Goal: Task Accomplishment & Management: Use online tool/utility

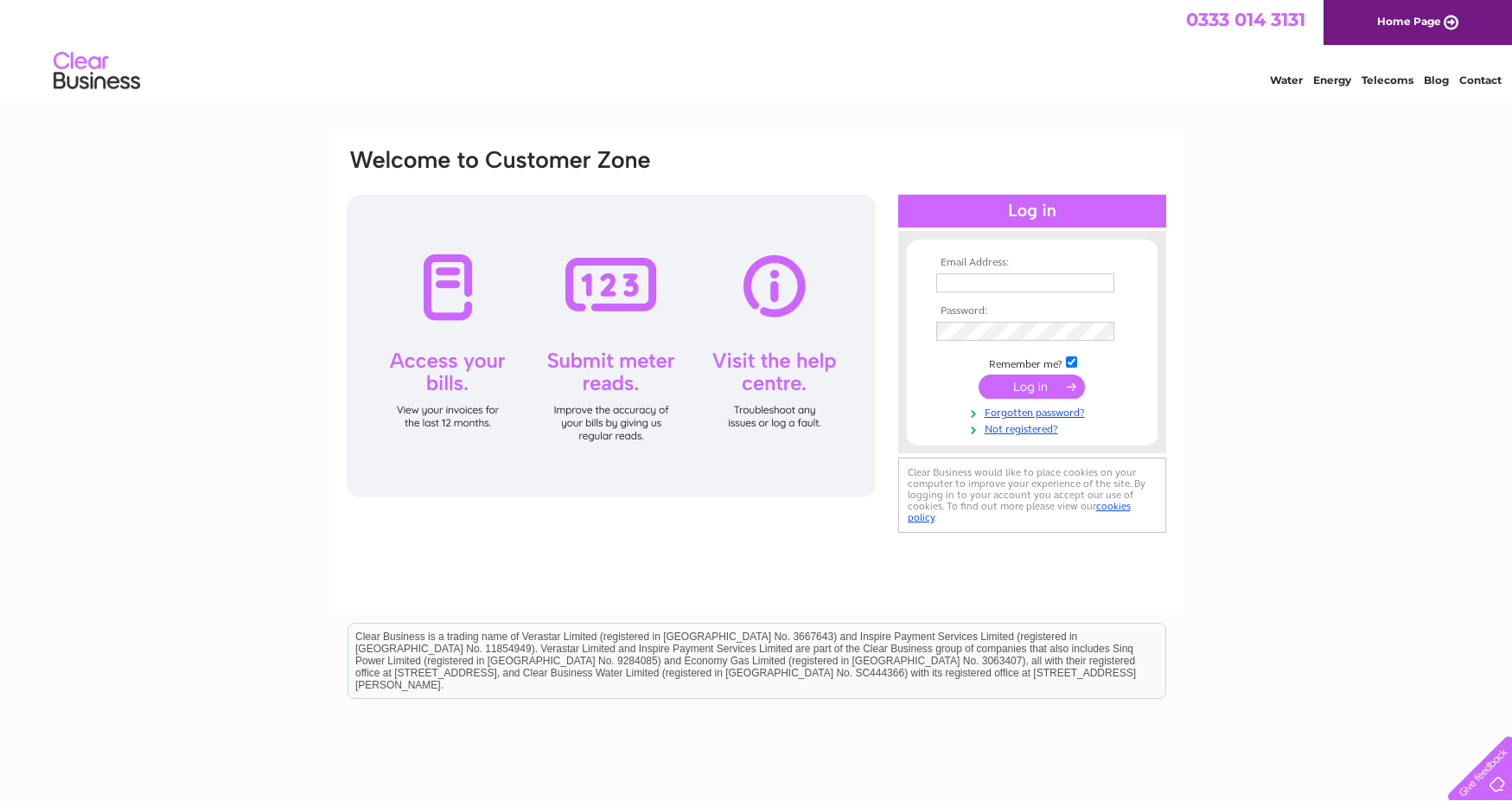
type input "sarah@freshonthego.co.uk"
click at [1046, 375] on input "submit" at bounding box center [1031, 387] width 106 height 24
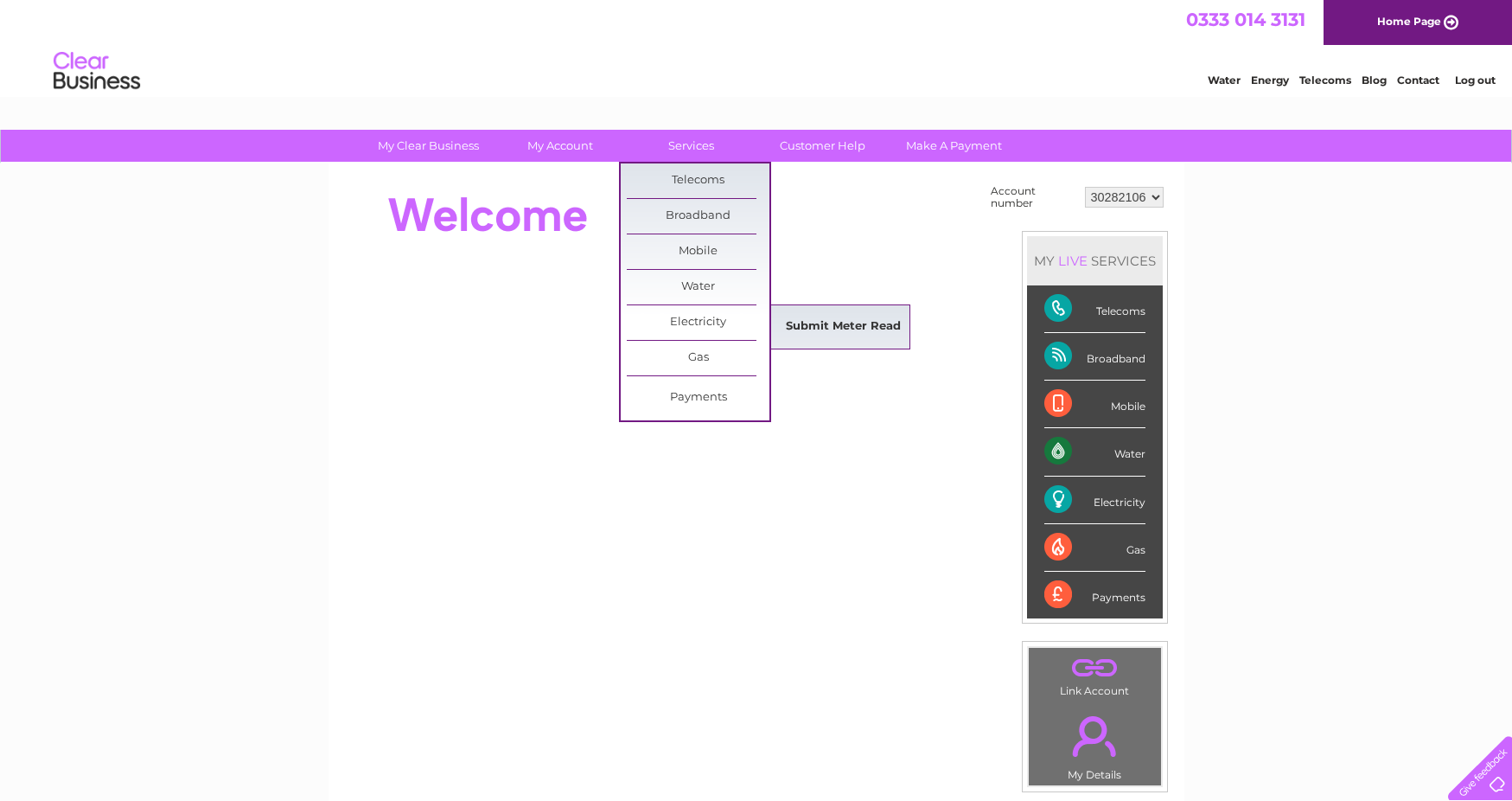
click at [816, 321] on link "Submit Meter Read" at bounding box center [844, 327] width 143 height 35
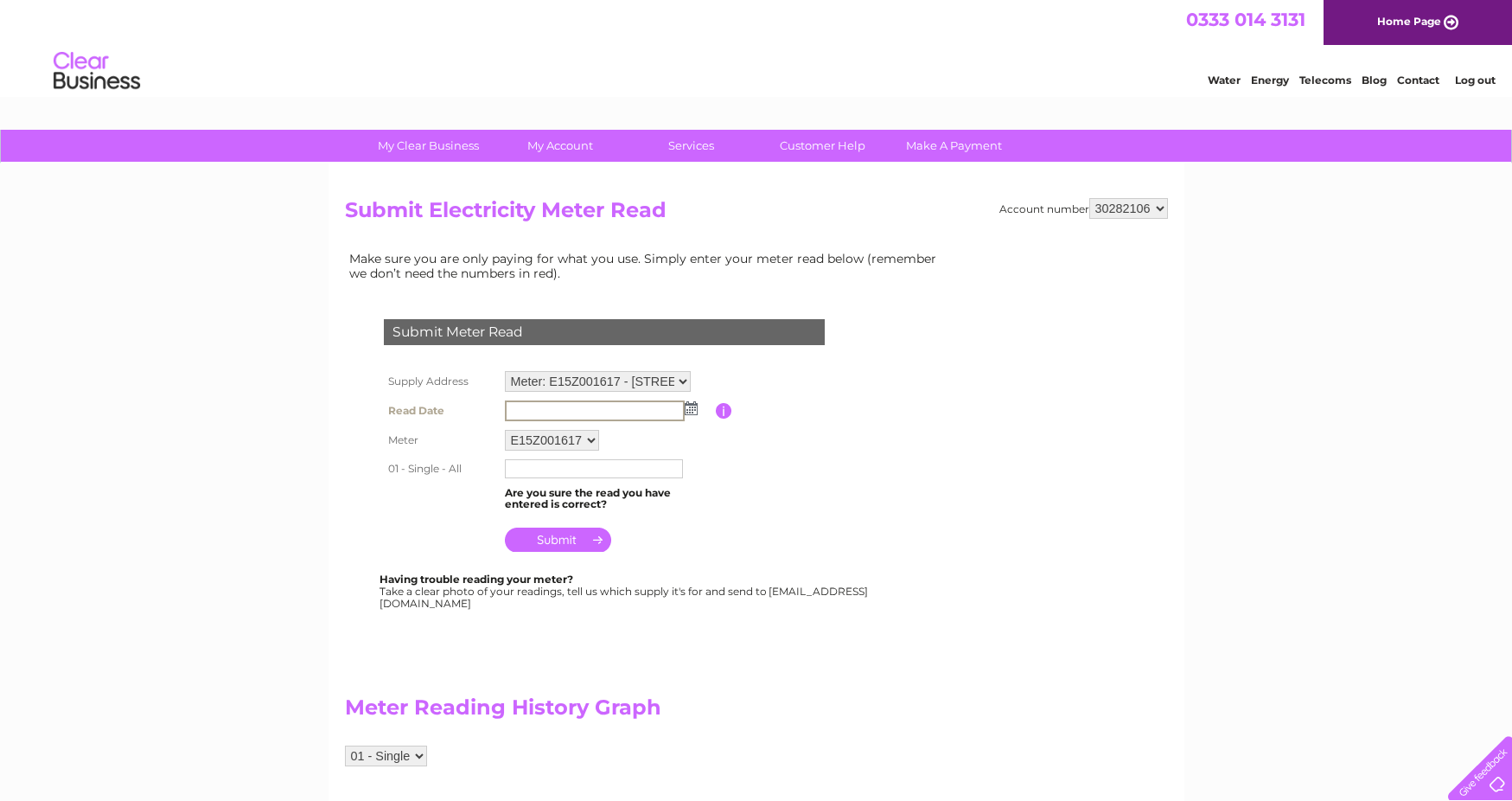
click at [570, 417] on input "text" at bounding box center [595, 411] width 180 height 21
click at [695, 407] on img at bounding box center [690, 408] width 13 height 14
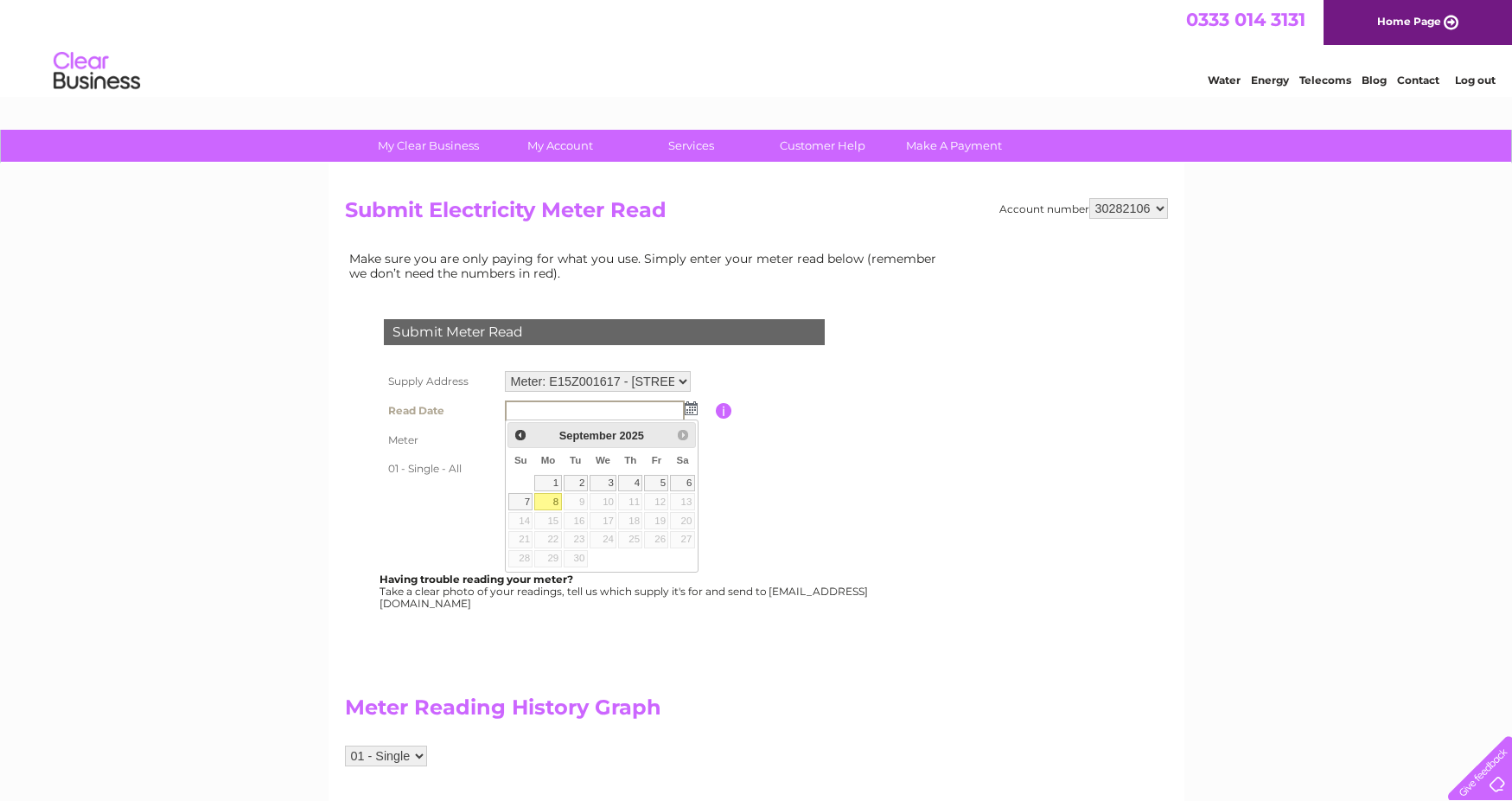
click at [555, 501] on link "8" at bounding box center [547, 501] width 27 height 17
type input "2025/09/08"
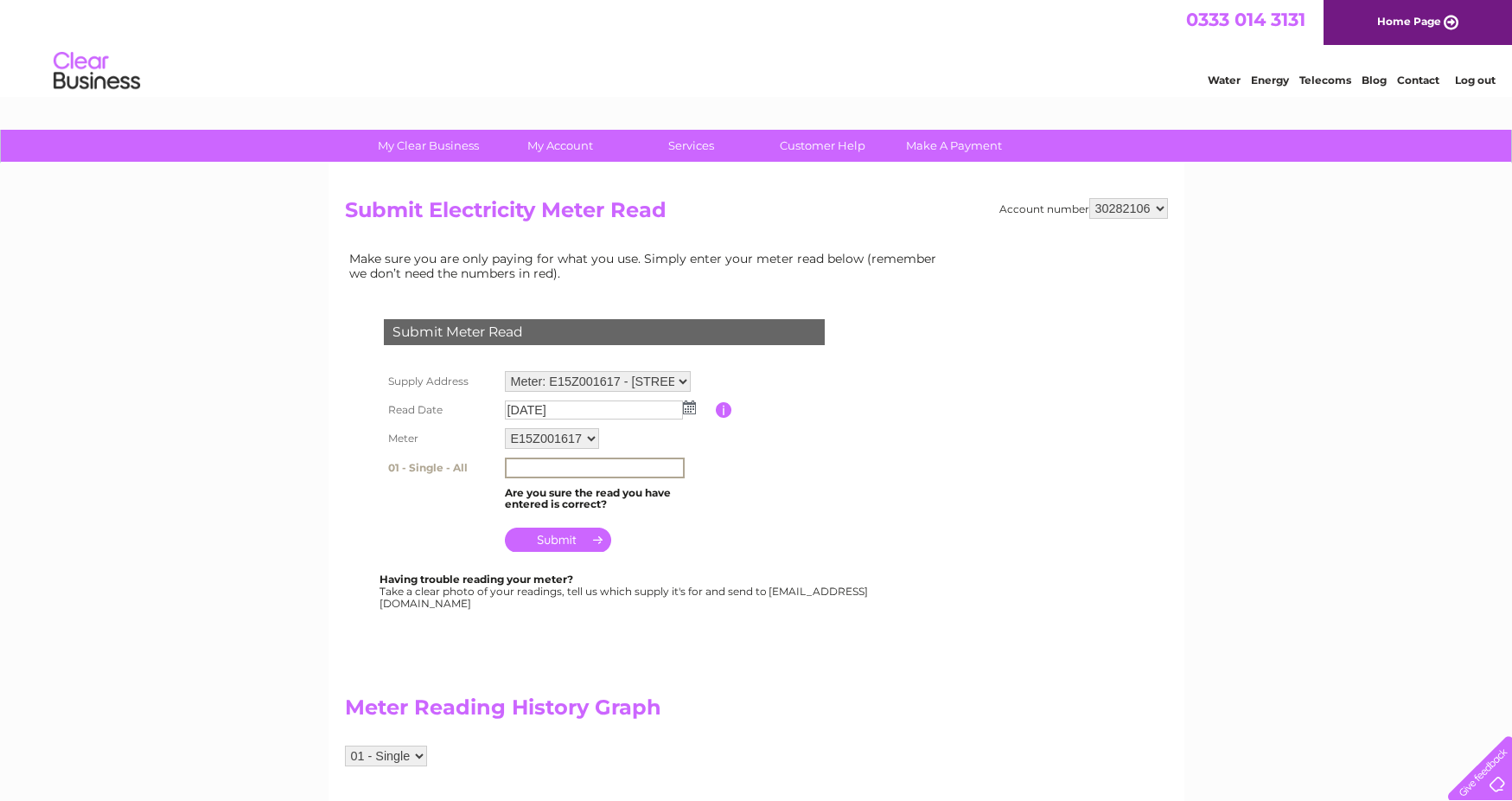
click at [532, 470] on input "text" at bounding box center [595, 468] width 180 height 21
type input "43007"
click at [548, 533] on input "submit" at bounding box center [557, 538] width 106 height 24
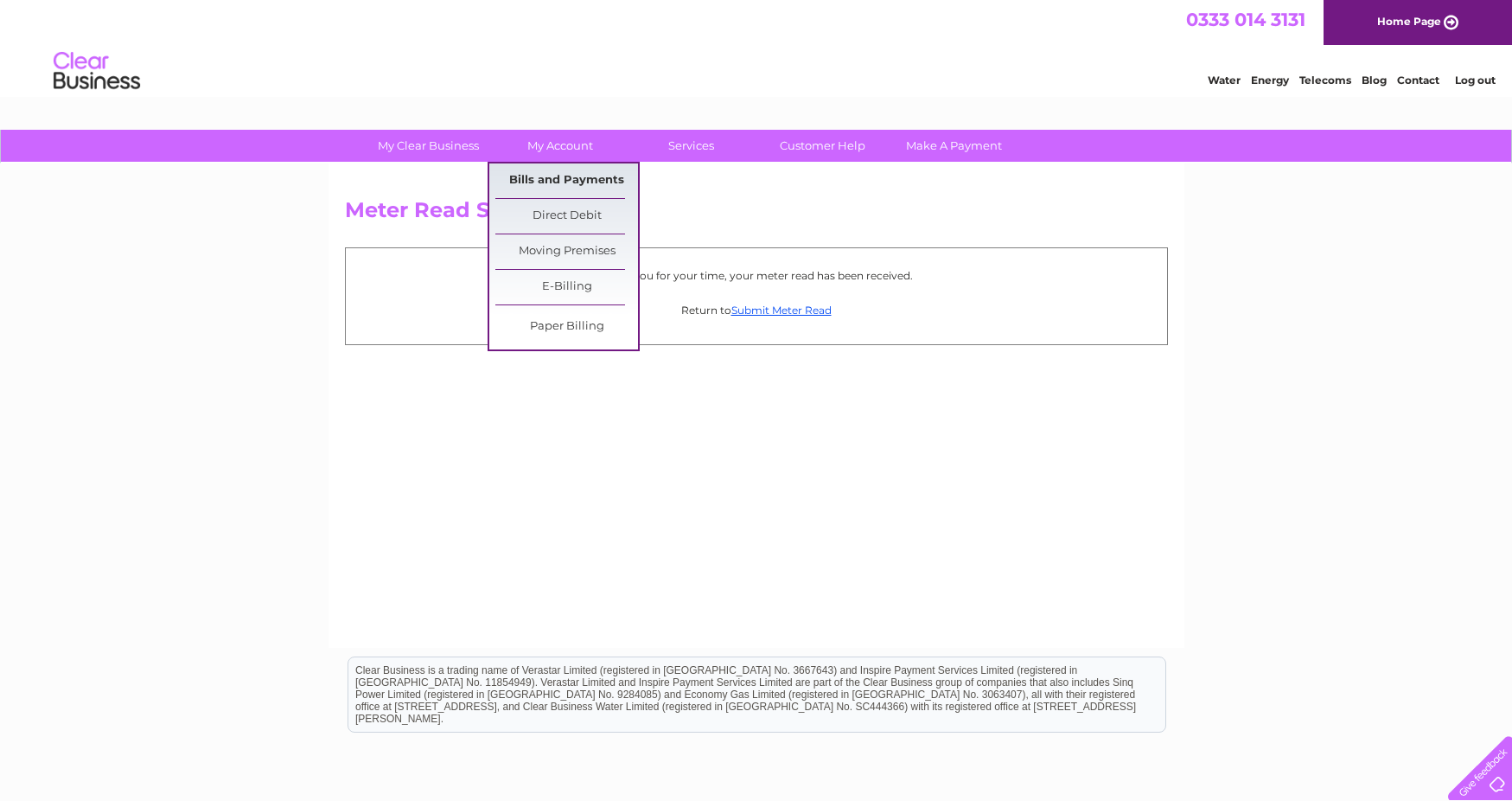
click at [588, 178] on link "Bills and Payments" at bounding box center [567, 180] width 143 height 35
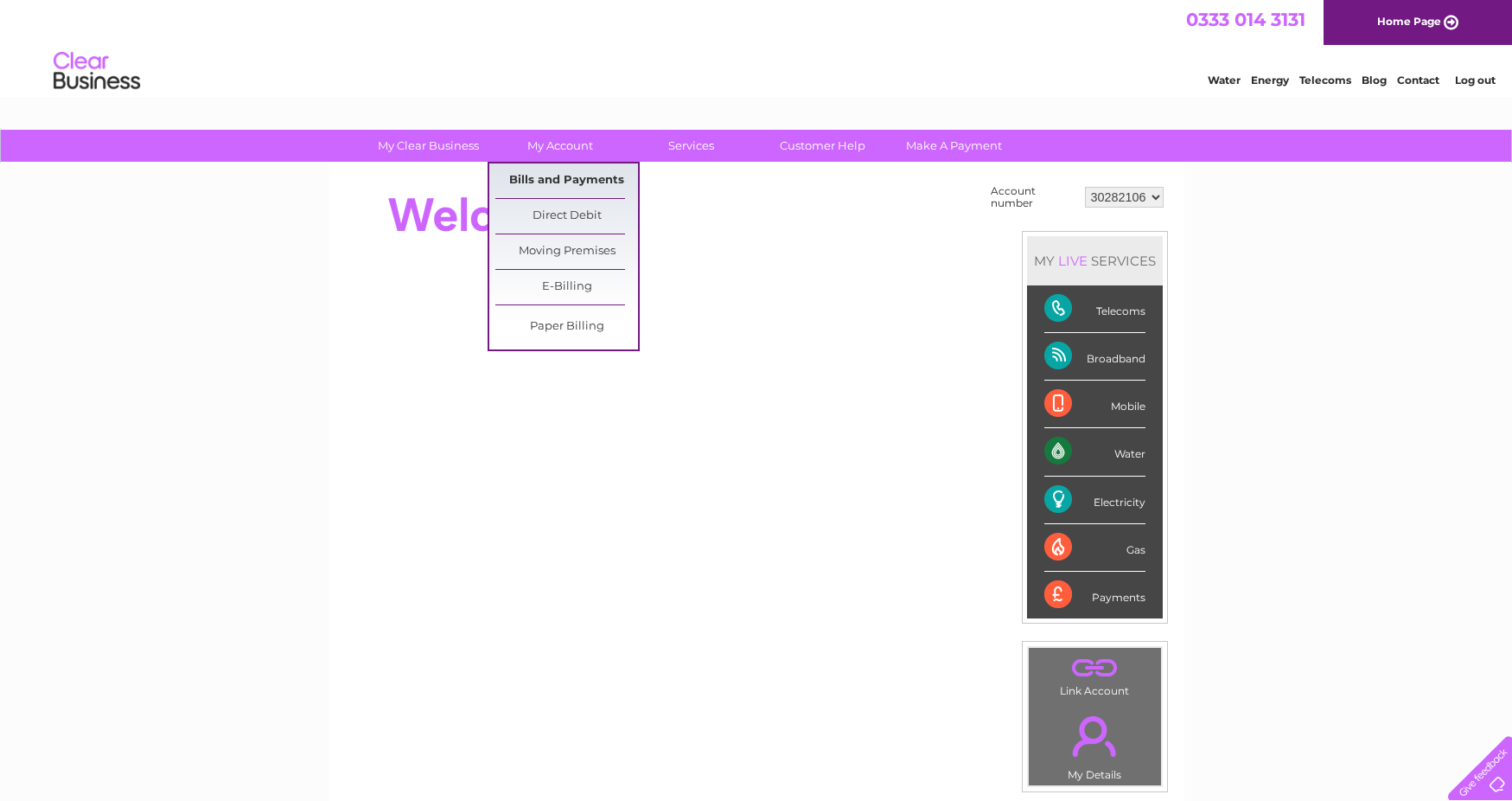
click at [573, 173] on link "Bills and Payments" at bounding box center [567, 180] width 143 height 35
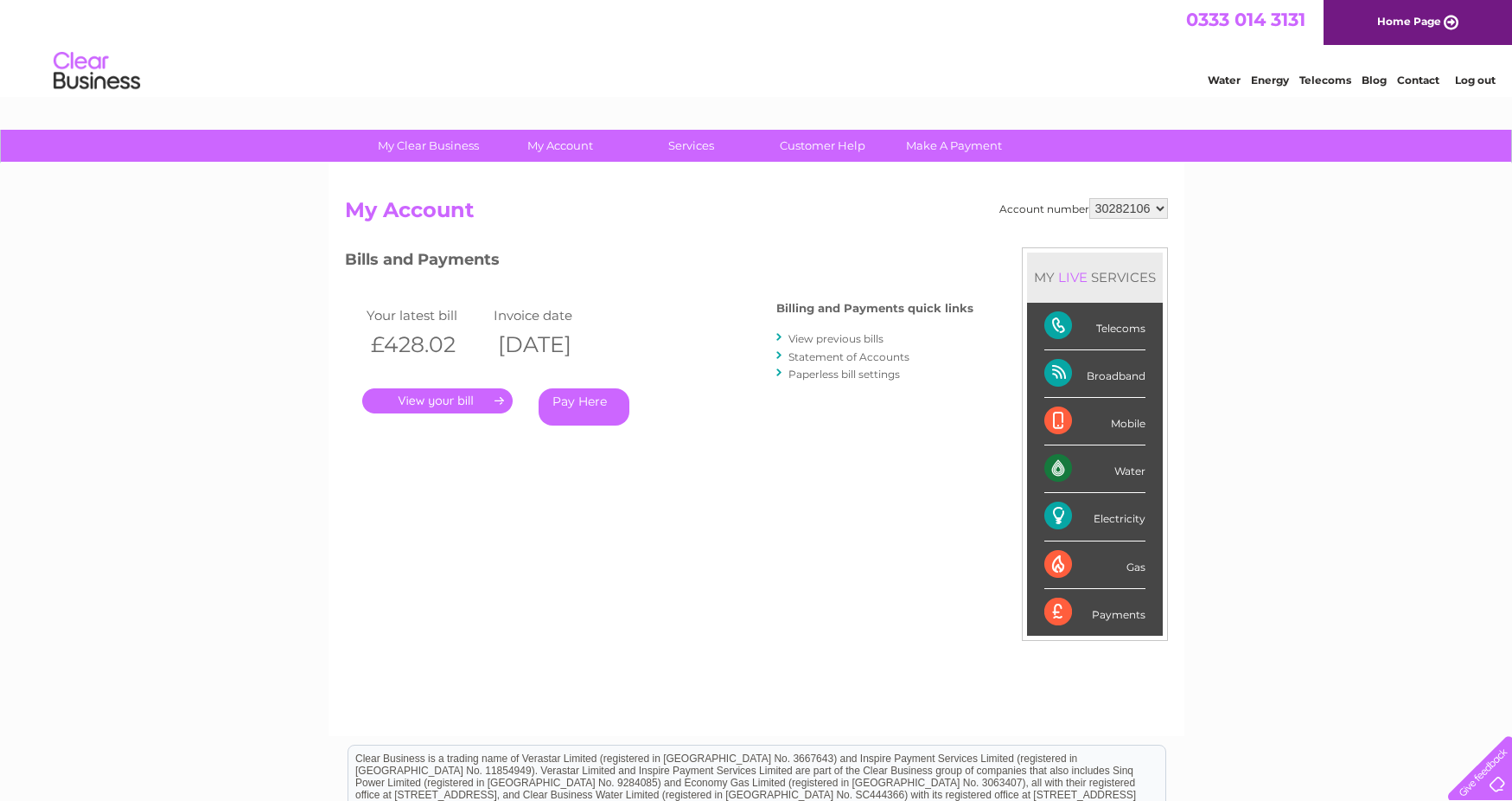
click at [459, 393] on link "." at bounding box center [437, 401] width 150 height 25
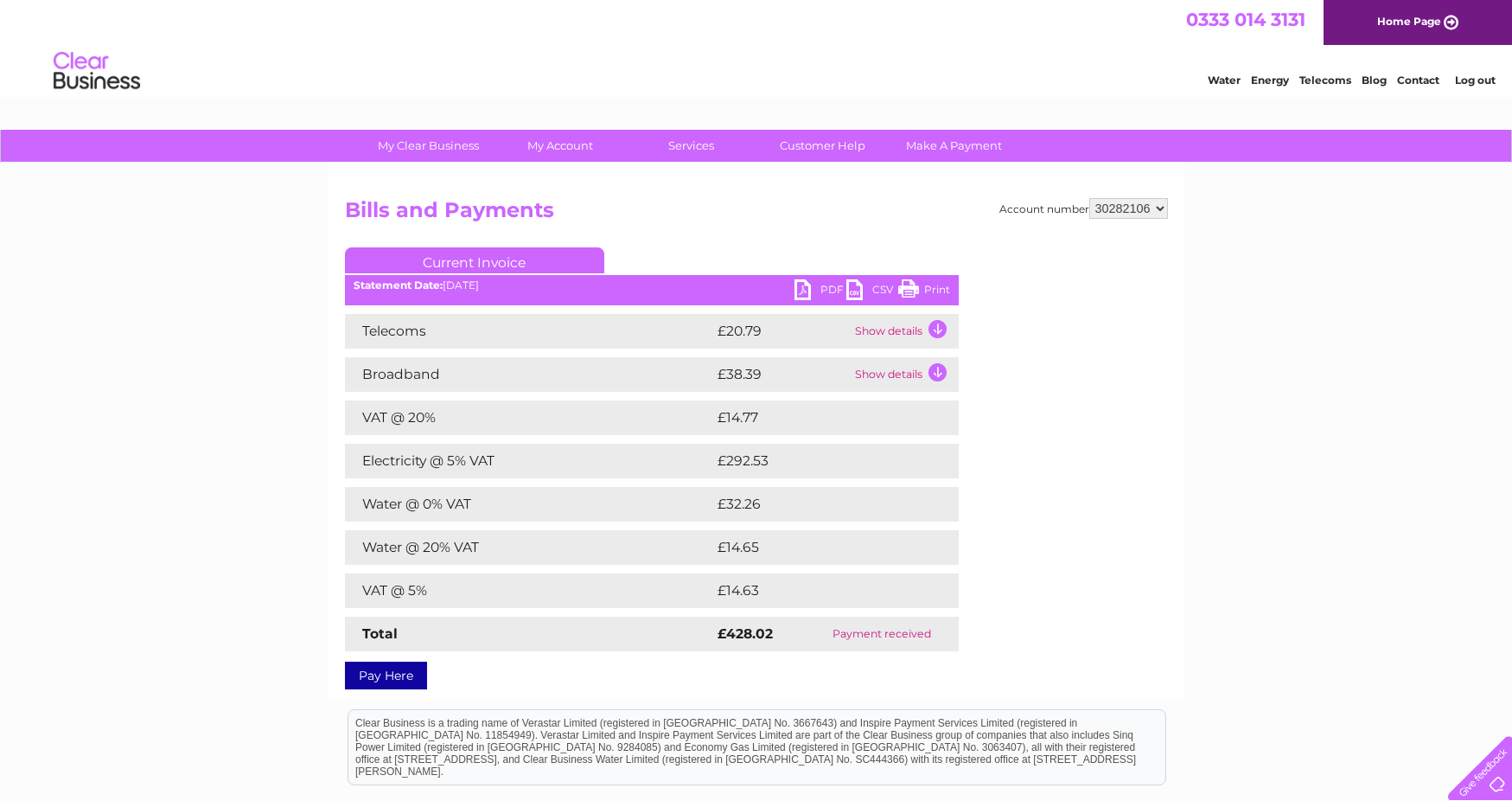
click at [817, 290] on link "PDF" at bounding box center [820, 292] width 52 height 25
